Goal: Find specific page/section: Find specific page/section

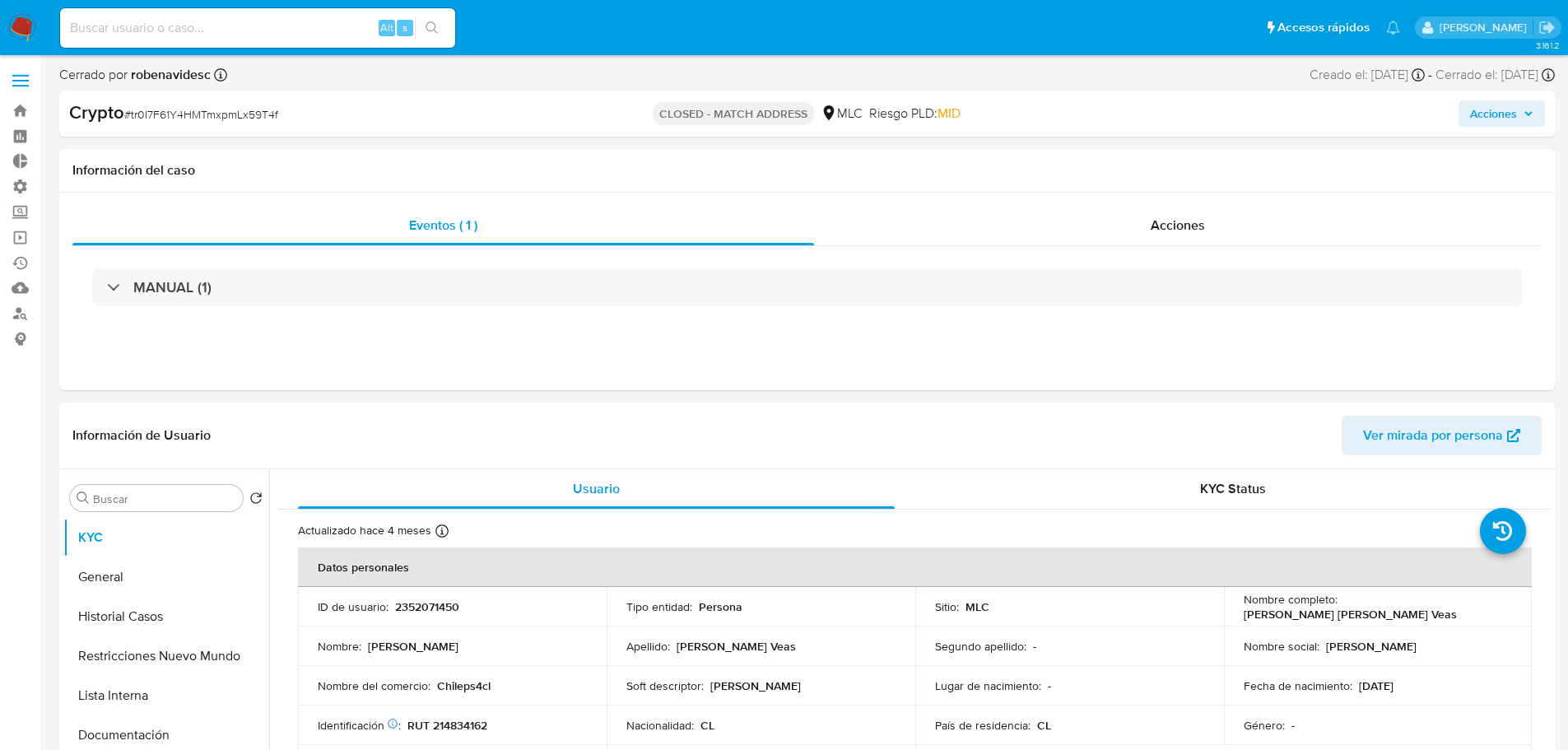
select select "10"
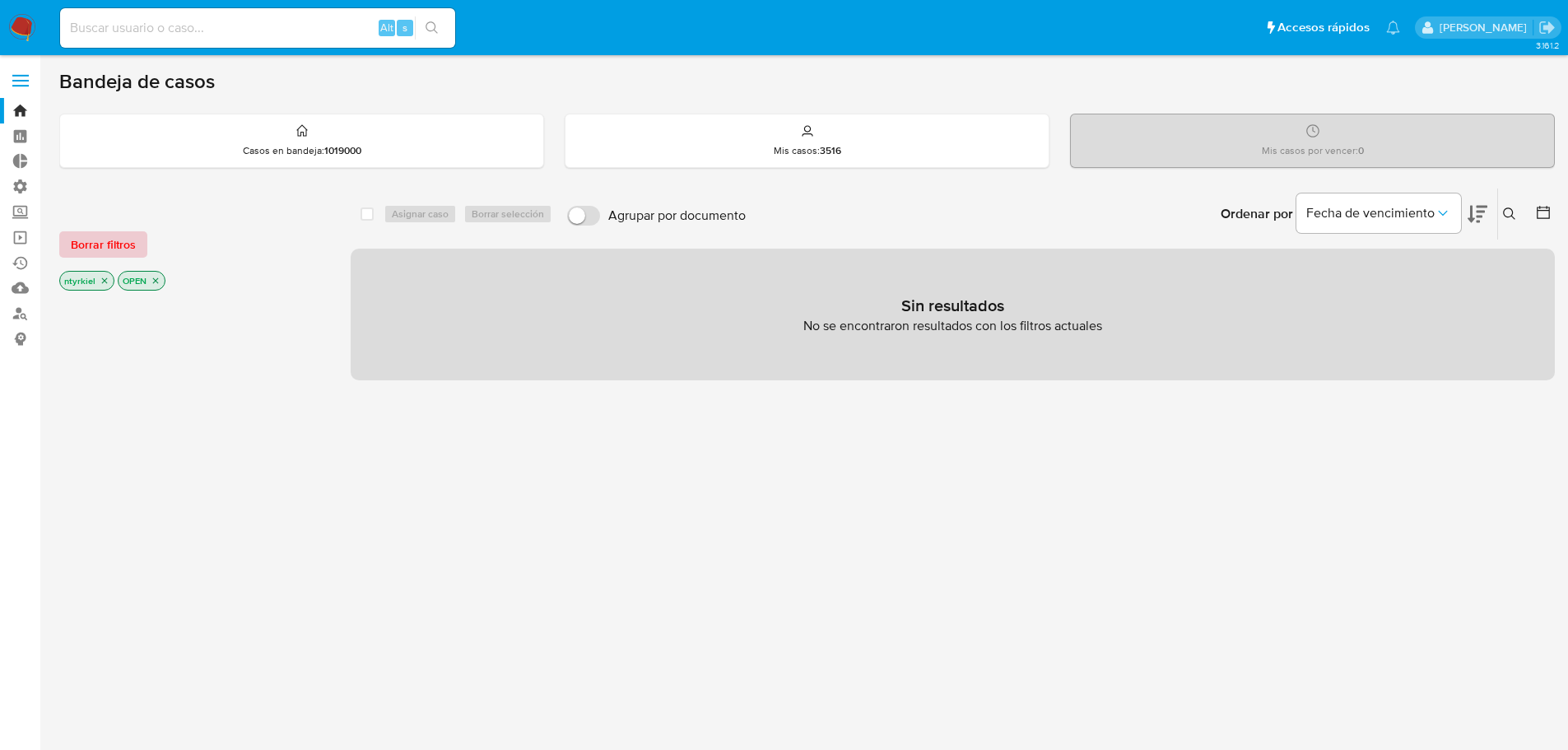
click at [117, 242] on span "Borrar filtros" at bounding box center [103, 244] width 65 height 23
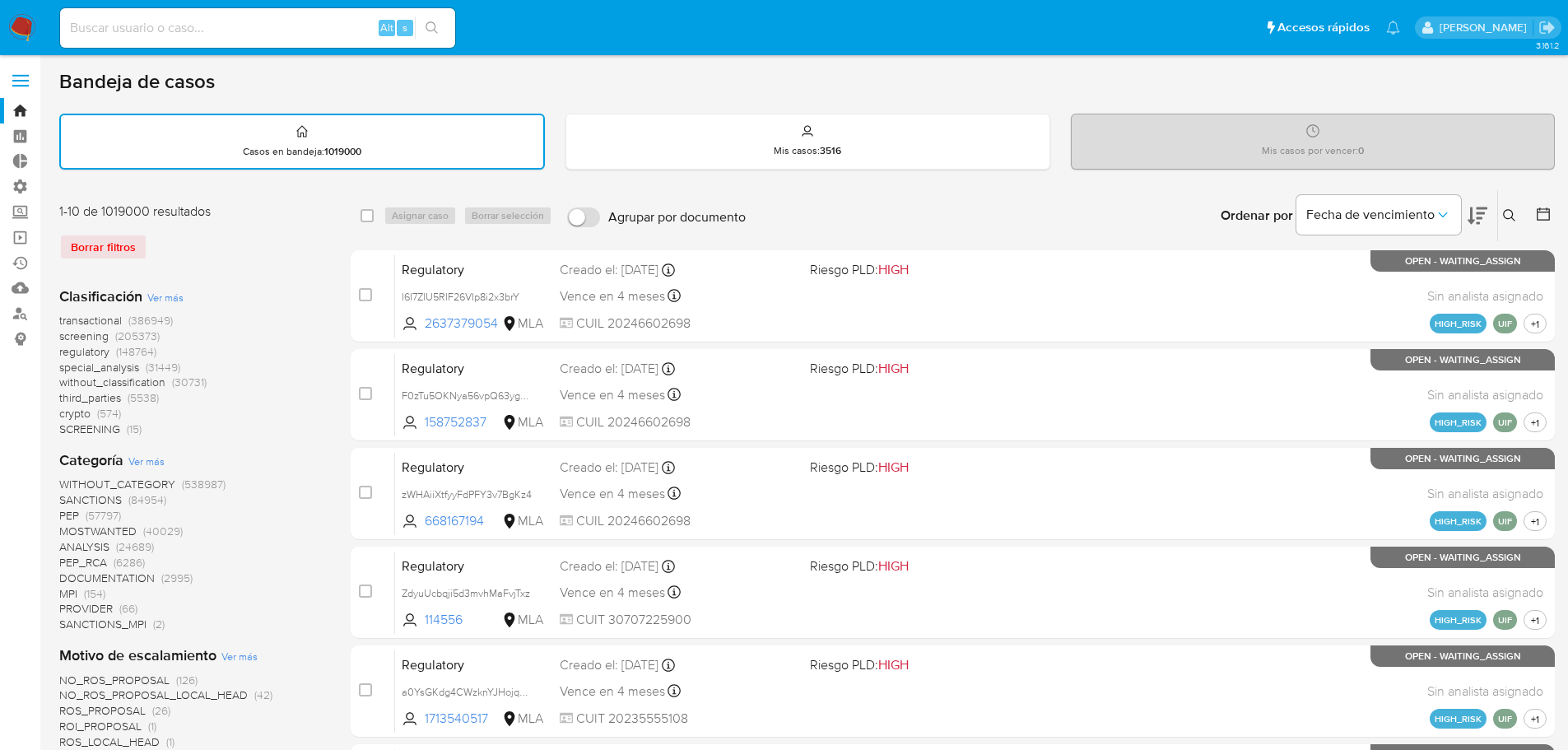
click at [84, 336] on span "screening" at bounding box center [84, 336] width 49 height 17
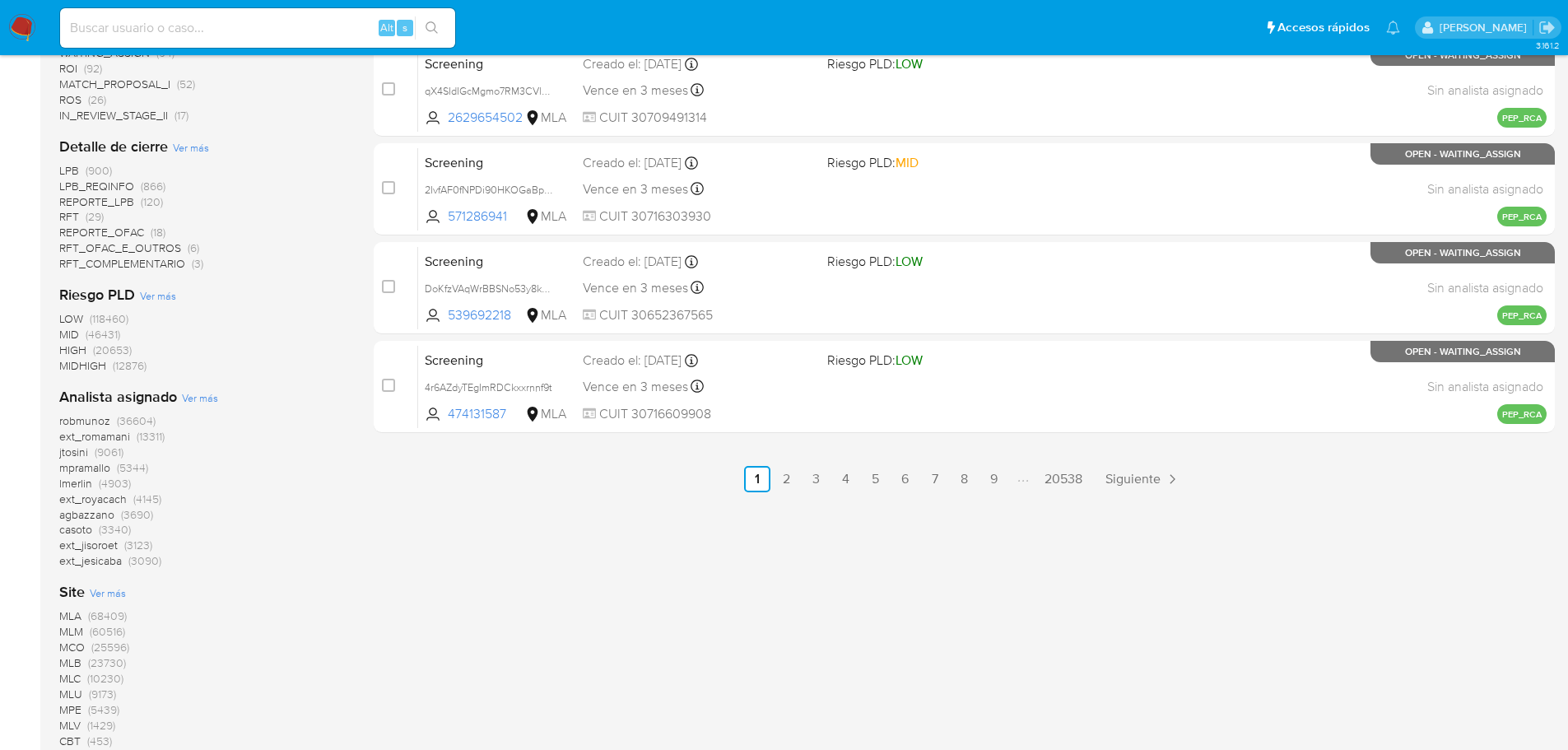
scroll to position [633, 0]
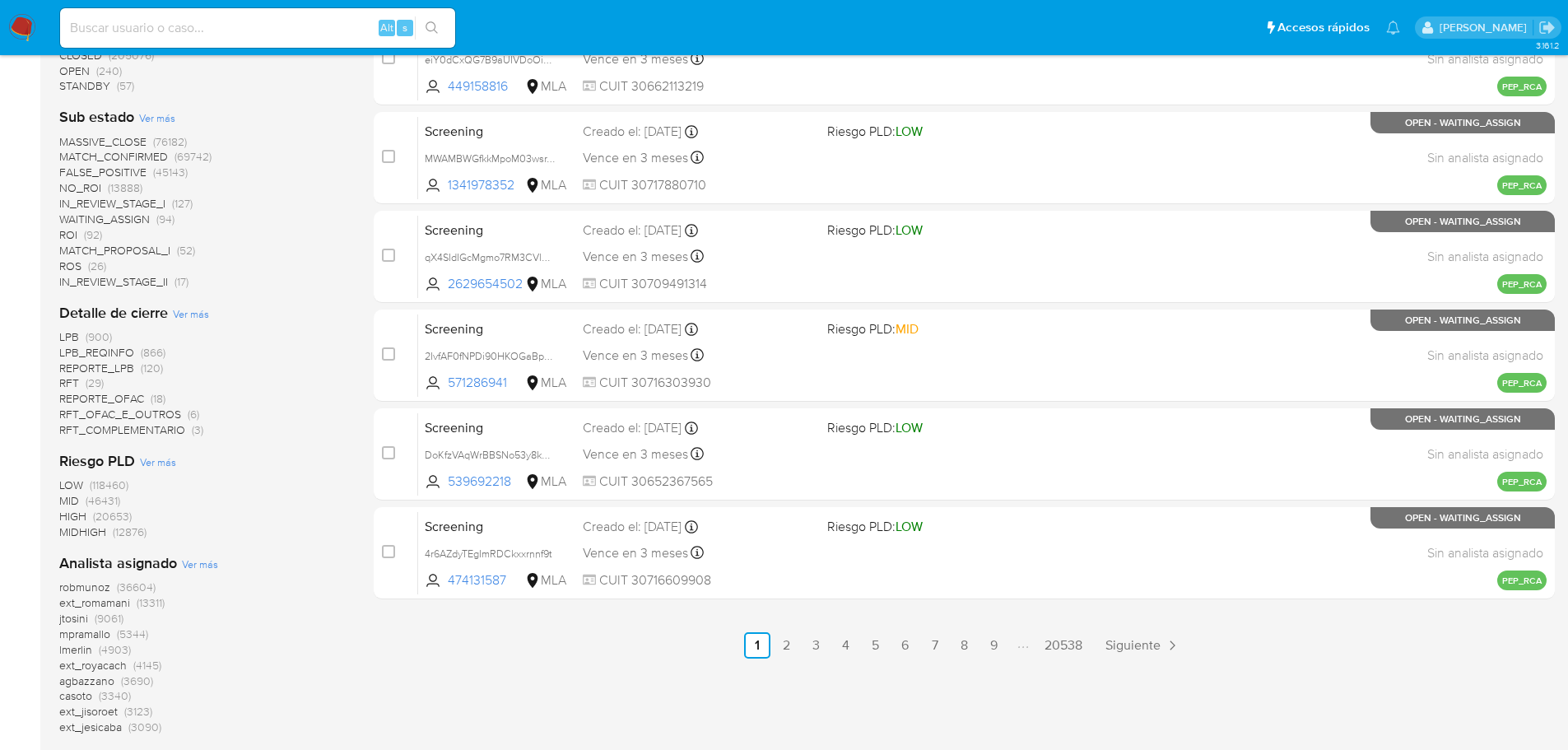
click at [119, 396] on span "REPORTE_OFAC" at bounding box center [101, 398] width 84 height 17
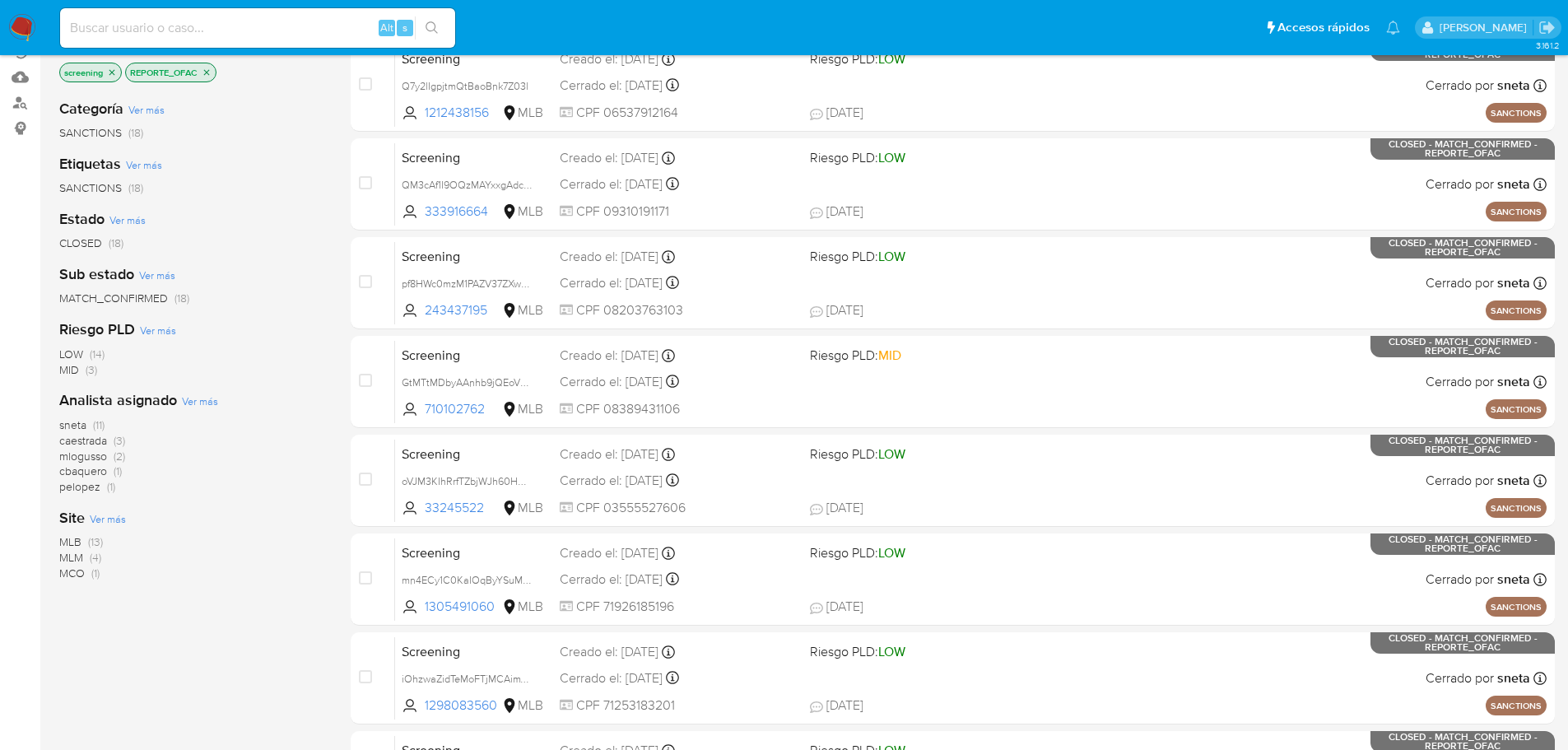
scroll to position [83, 0]
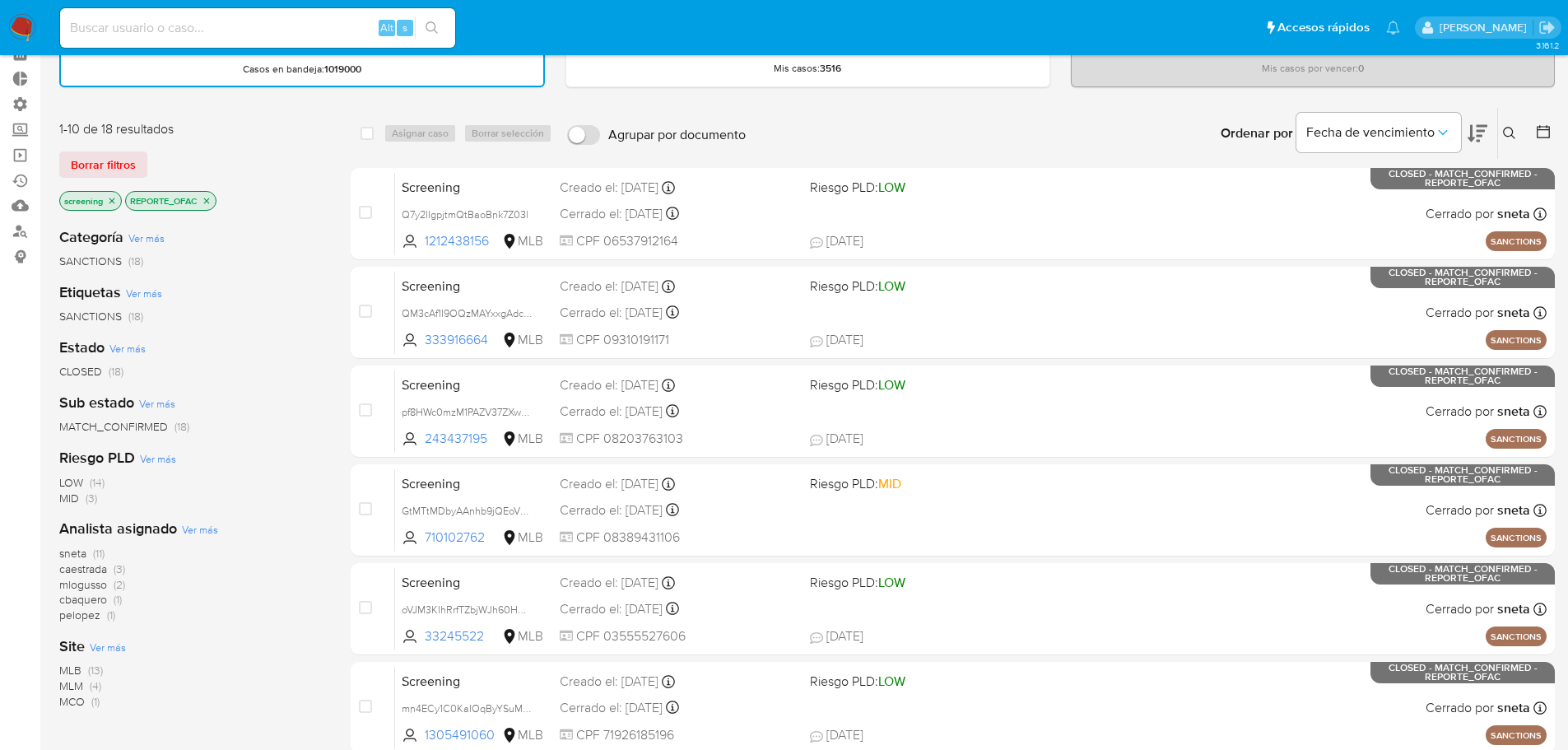
click at [204, 198] on icon "close-filter" at bounding box center [206, 201] width 10 height 10
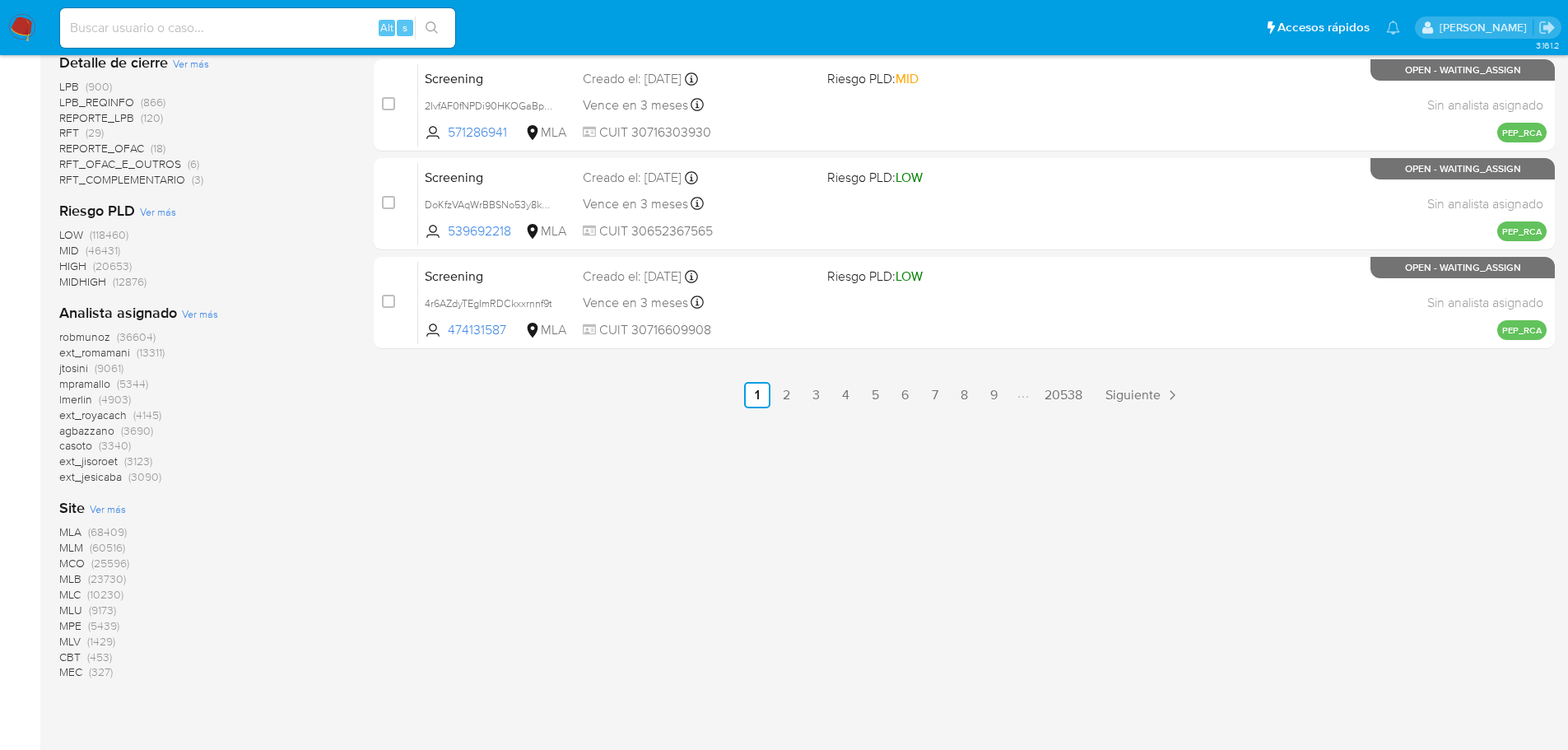
scroll to position [962, 0]
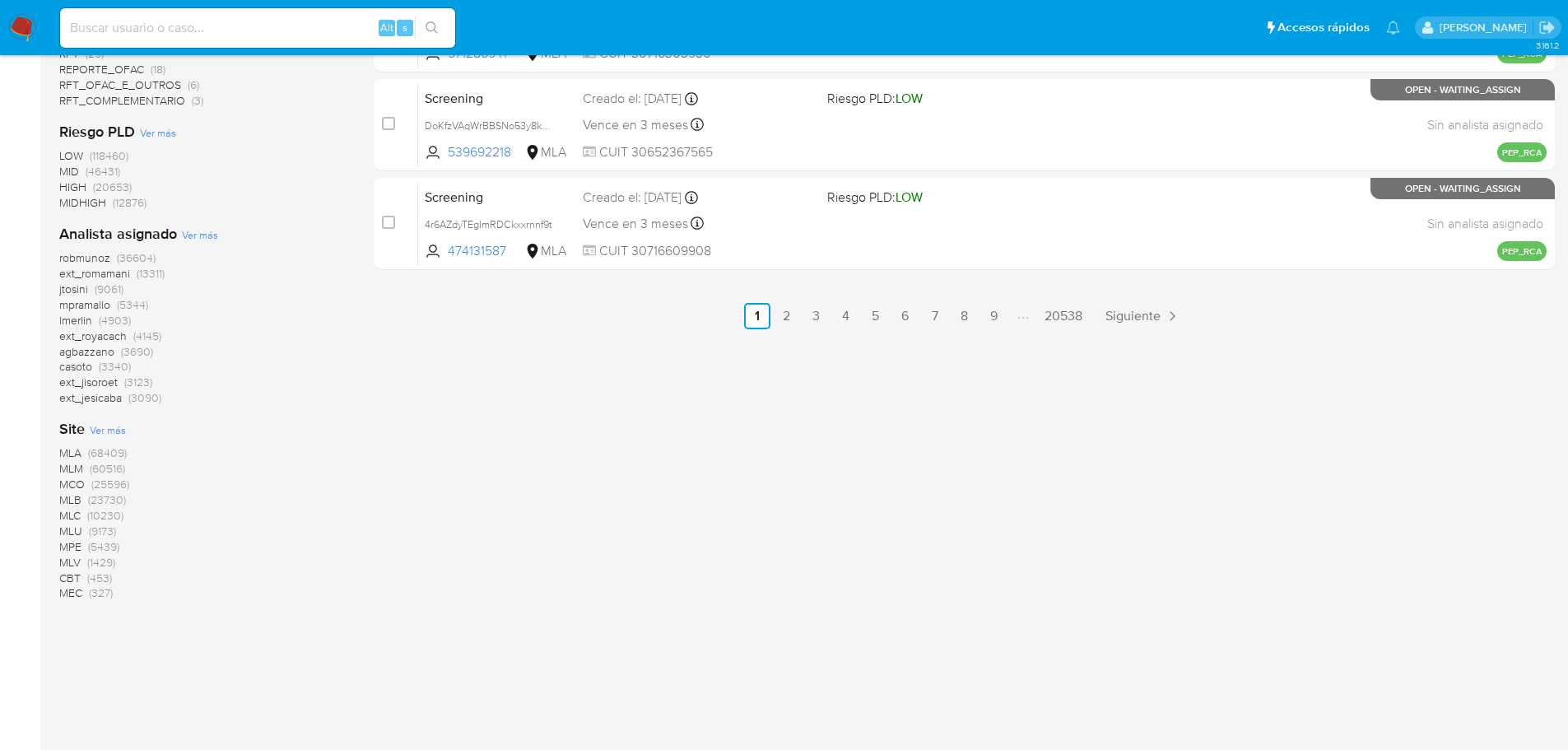
click at [70, 515] on span "MLC" at bounding box center [70, 515] width 22 height 17
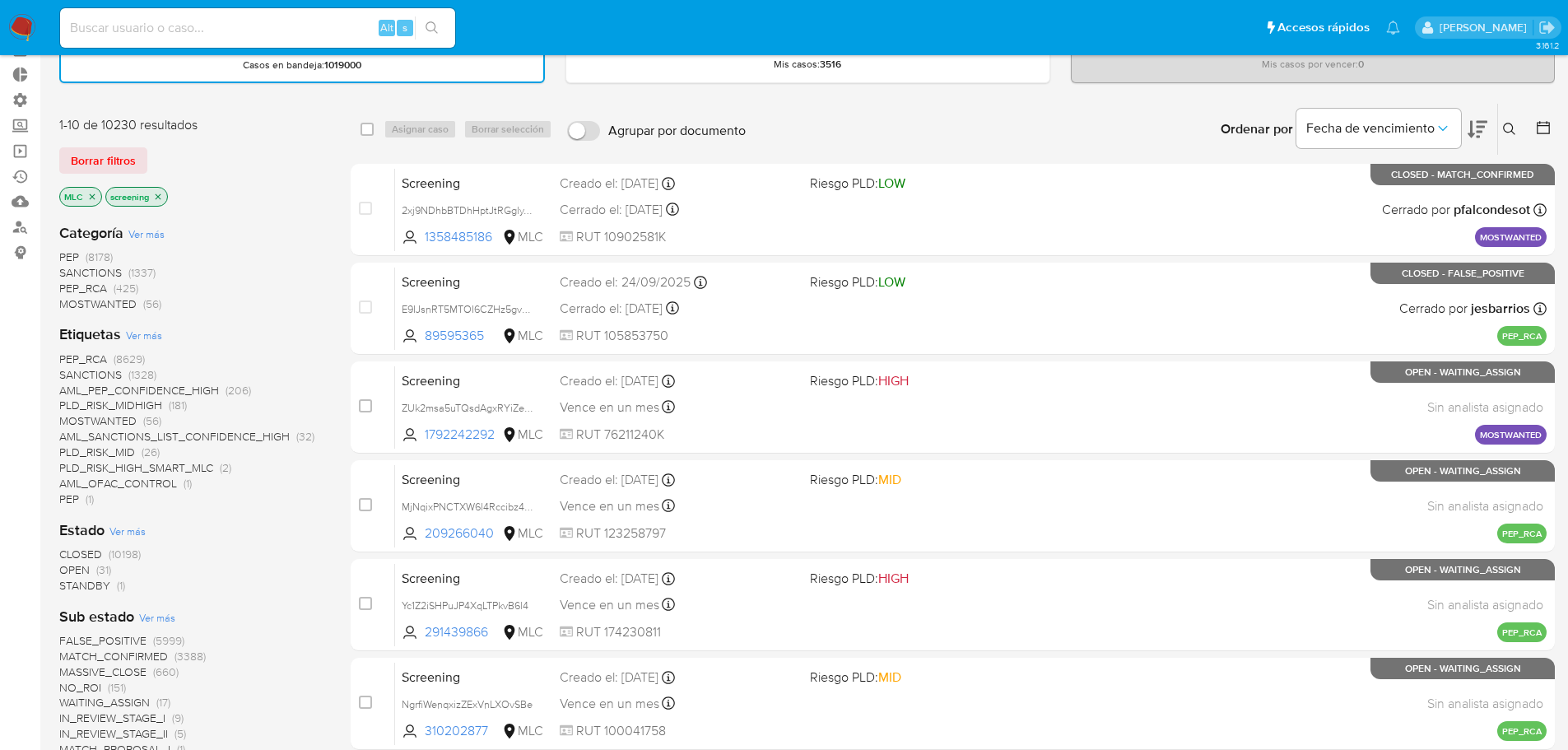
scroll to position [247, 0]
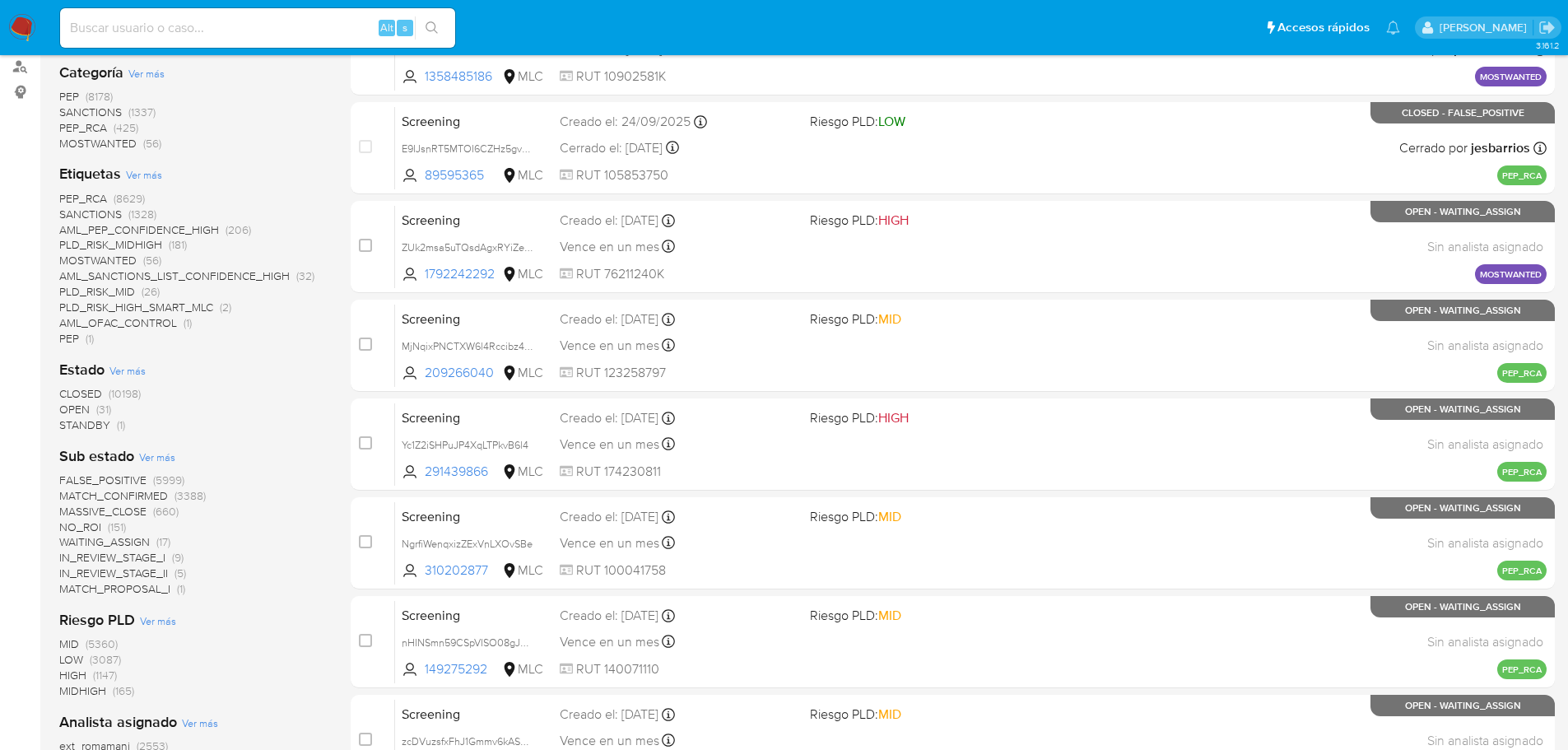
click at [87, 388] on span "CLOSED" at bounding box center [81, 393] width 43 height 17
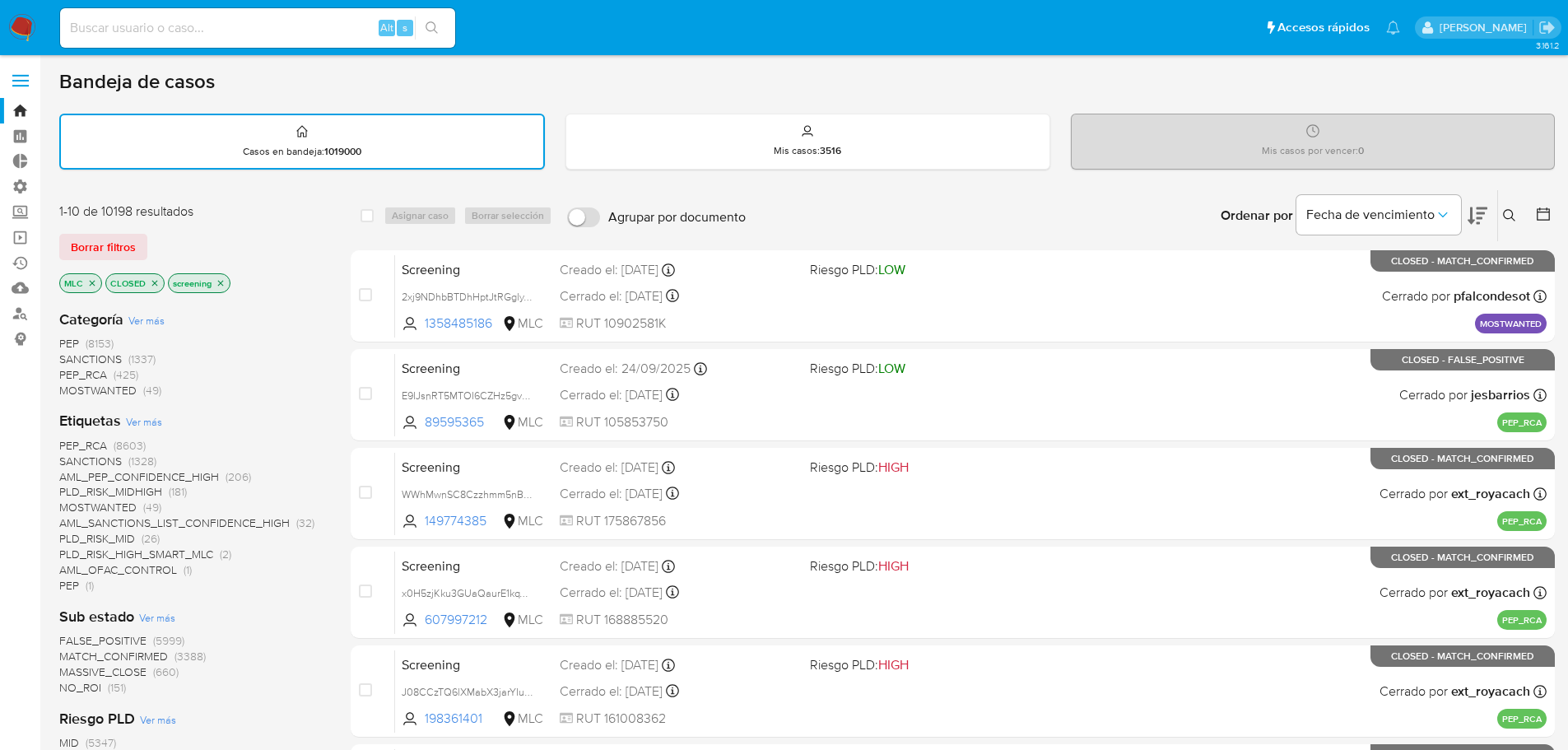
click at [116, 355] on span "SANCTIONS" at bounding box center [90, 359] width 63 height 17
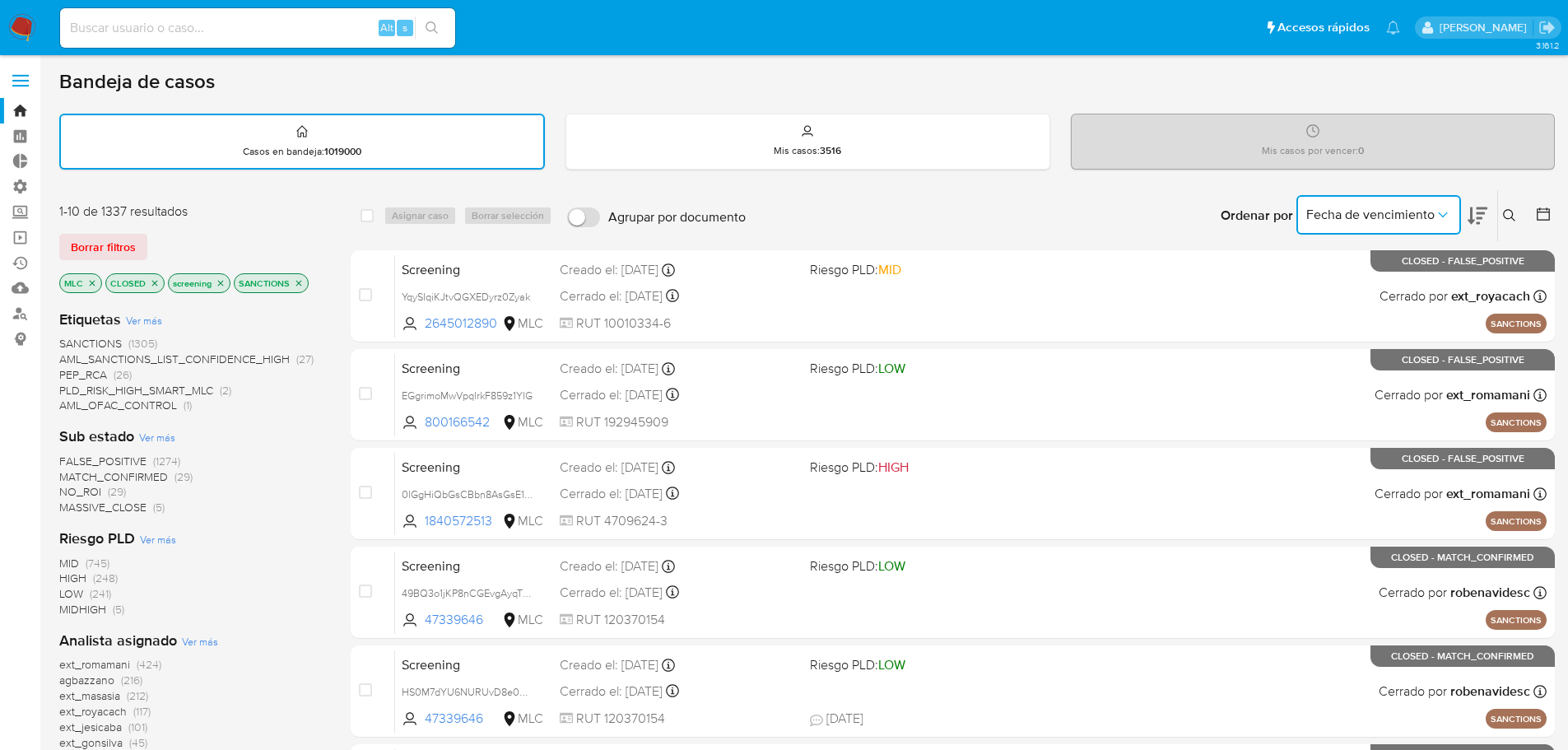
click at [1386, 224] on button "Fecha de vencimiento" at bounding box center [1379, 215] width 165 height 39
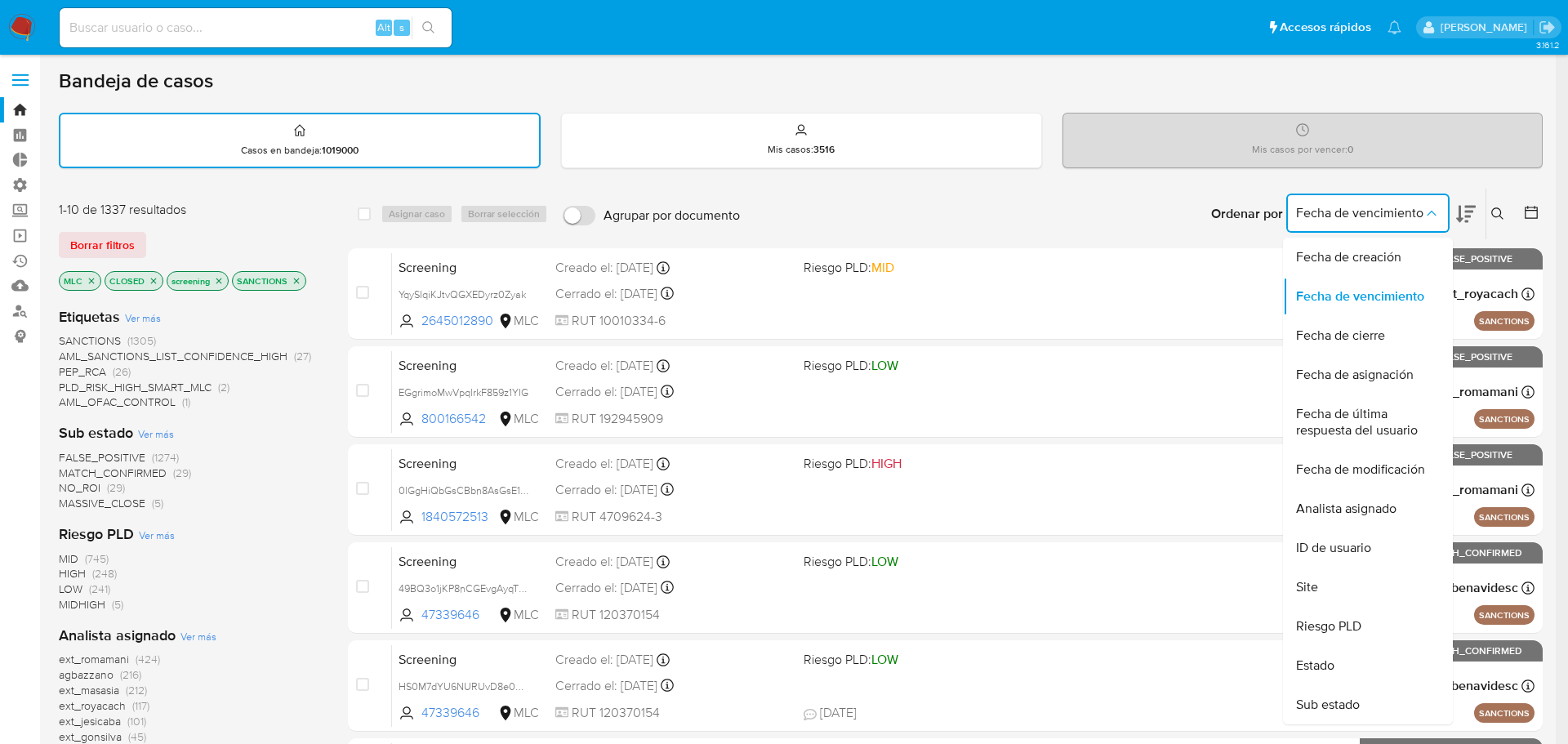
click at [1380, 212] on span "Fecha de vencimiento" at bounding box center [1359, 213] width 128 height 17
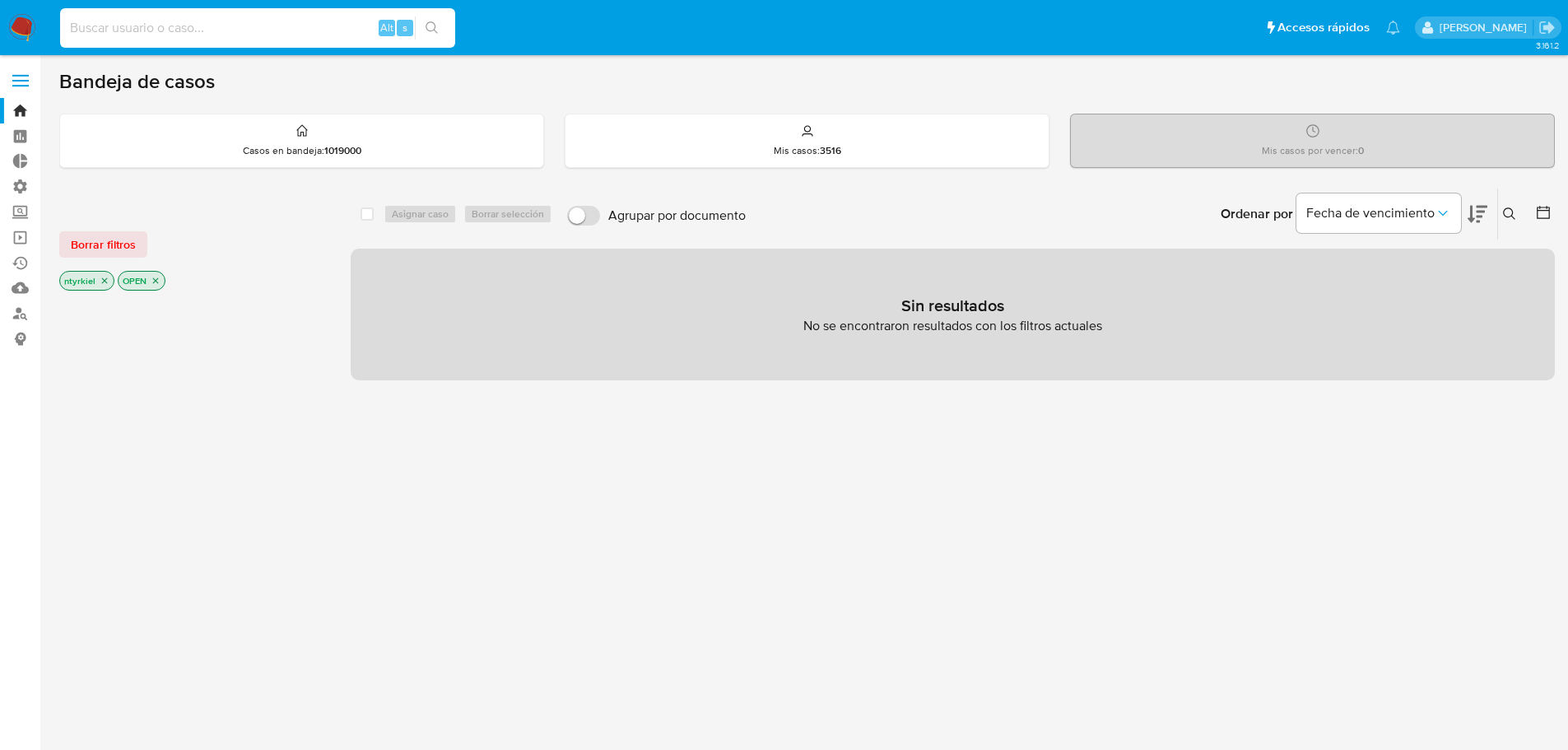
click at [196, 24] on input at bounding box center [257, 29] width 395 height 22
paste input "49BQ3o1jKP8nCGEvgAyqT5xA"
type input "49BQ3o1jKP8nCGEvgAyqT5xA"
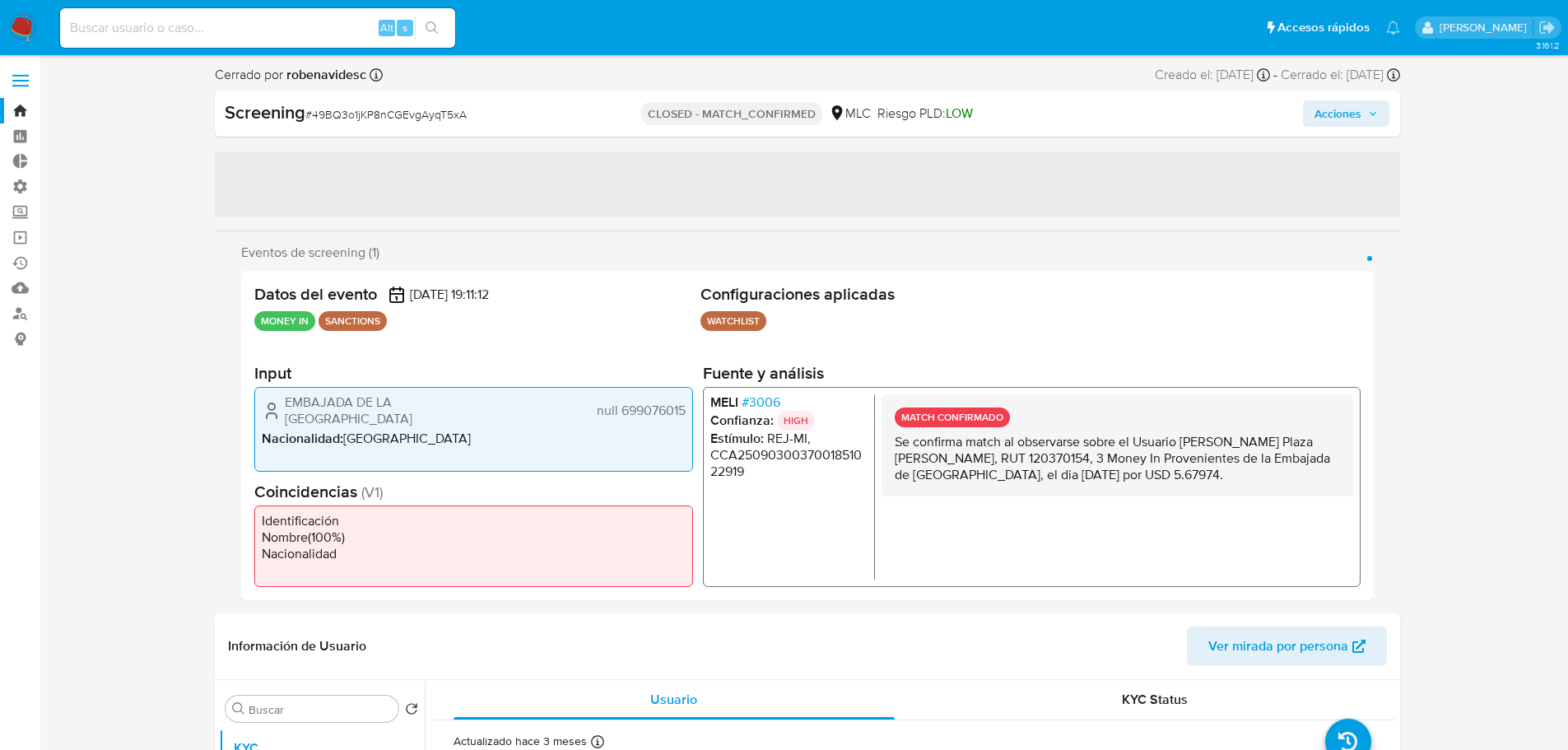
select select "10"
